Goal: Communication & Community: Ask a question

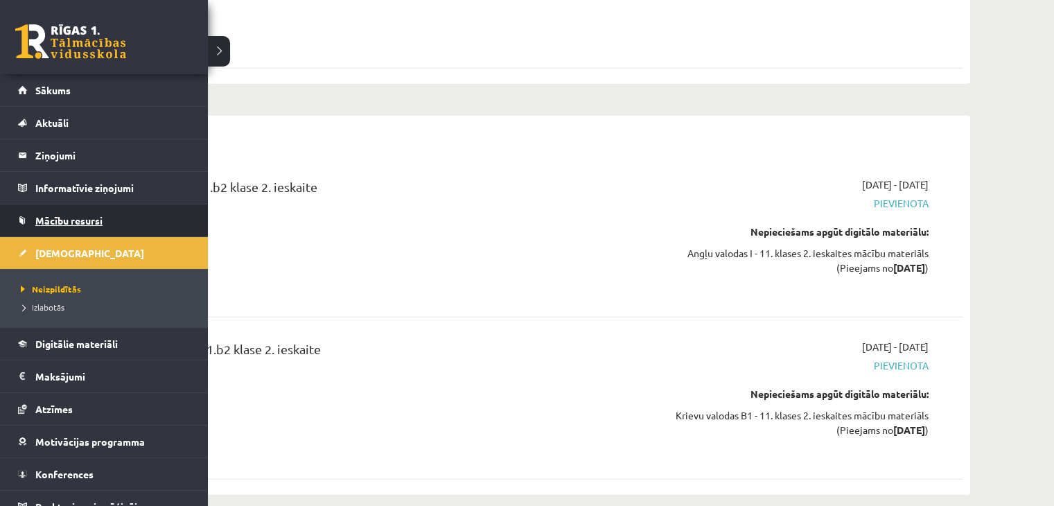
scroll to position [15, 0]
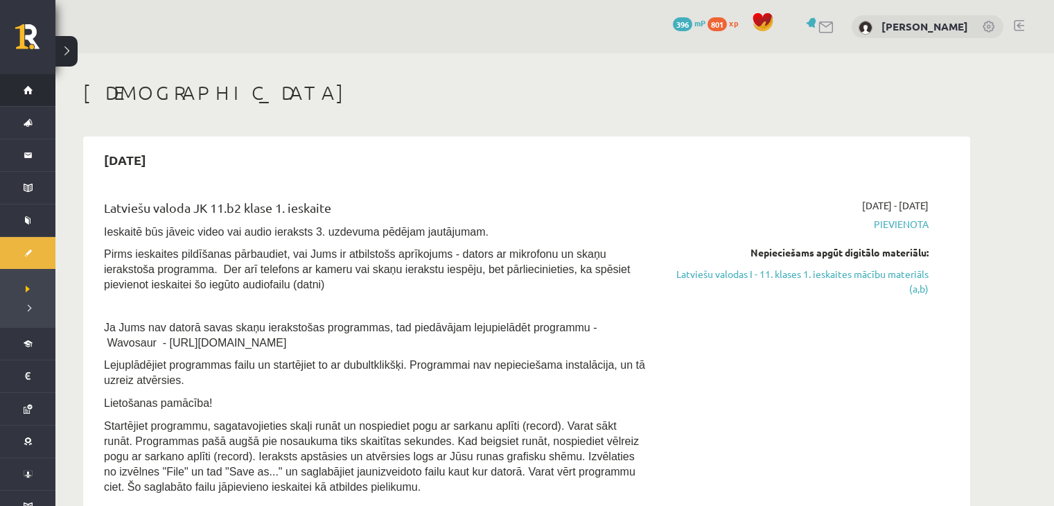
scroll to position [3308, 0]
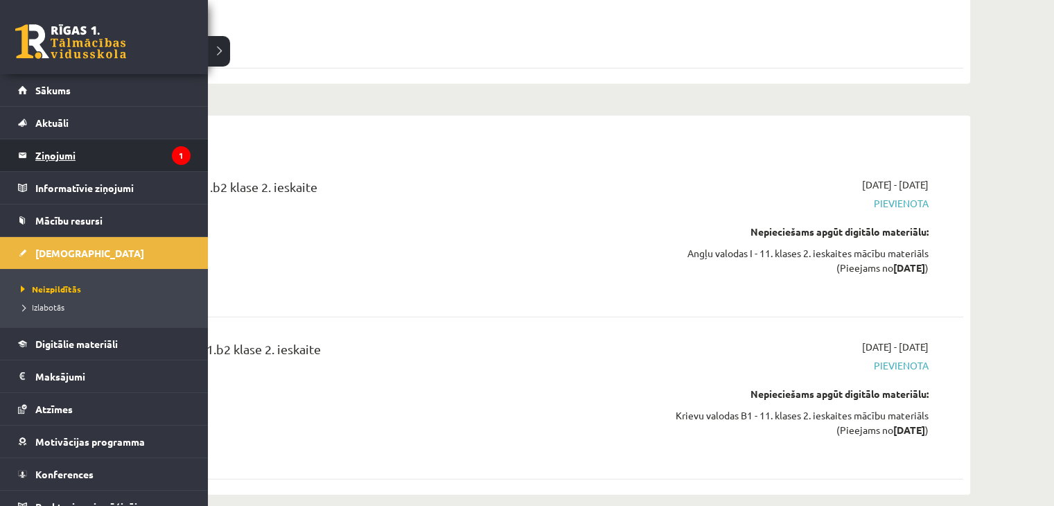
click at [63, 161] on legend "Ziņojumi 1" at bounding box center [112, 155] width 155 height 32
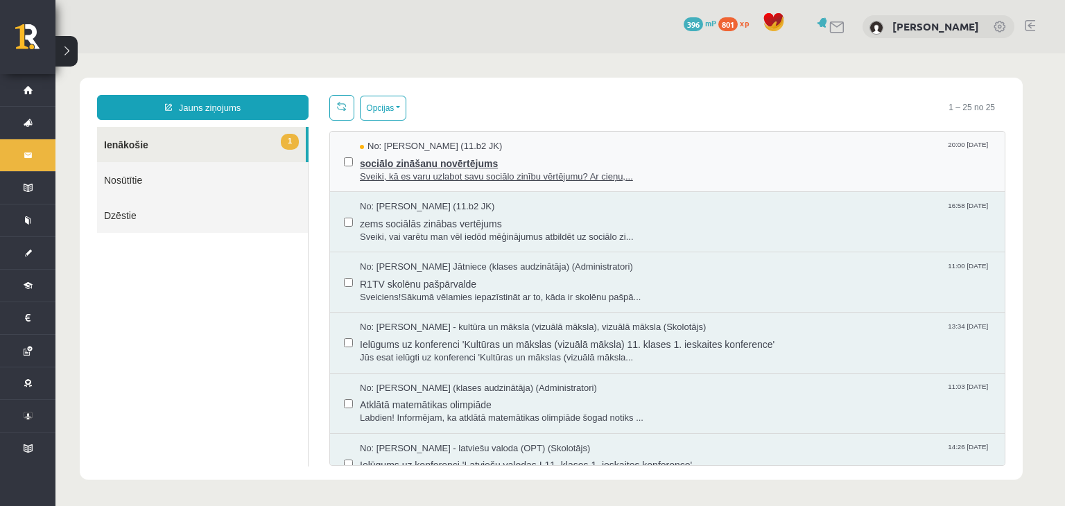
click at [543, 171] on span "Sveiki, kā es varu uzlabot savu sociālo zinību vērtējumu? Ar cieņu,..." at bounding box center [675, 177] width 631 height 13
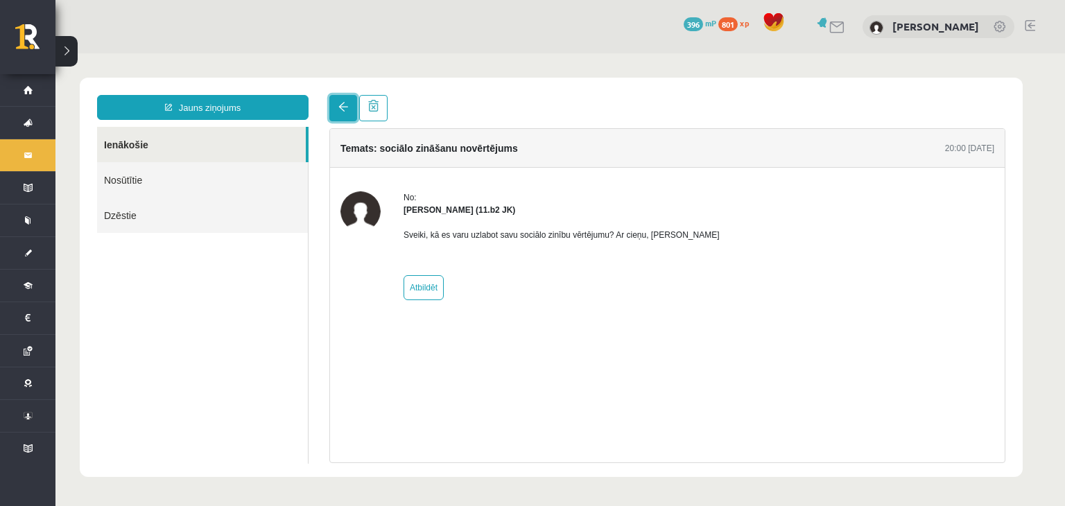
click at [340, 112] on link at bounding box center [343, 108] width 28 height 26
click at [348, 103] on link at bounding box center [343, 108] width 28 height 26
